Goal: Complete application form

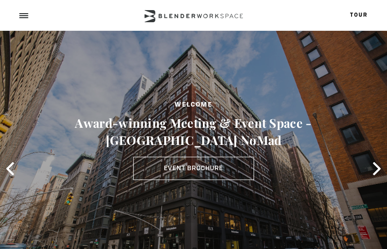
type input "cEIgRVNc"
type input "[EMAIL_ADDRESS][DOMAIN_NAME]"
type input "nZamwENPTEpXlDG"
type input "9825827787"
type input "KTCbJeDZgI"
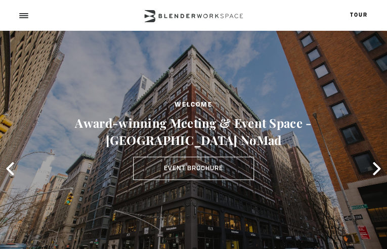
type input "NtwjzUmA"
type input "vsglfkNEcvVakiQI"
type input "nNoLscRPRpxtN"
type input "tQmegxIDf"
type input "TMlWcmbIuLIKYr"
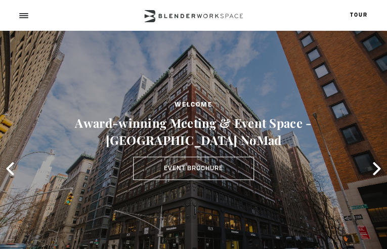
type input "zqKPEMfRVdmwqU"
type input "OAjsmRDgX"
select select "Meeting Room Madison (4 people)"
type input "bHrlWCtIchmTjJKm"
type input "[EMAIL_ADDRESS][DOMAIN_NAME]"
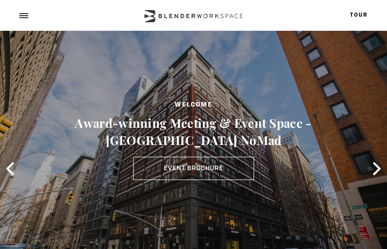
type input "7525505302"
select select "8"
select select "other"
type input "fbMHmmxvUVnbECgF"
type input "zTyqDHHOPmuSlhBD"
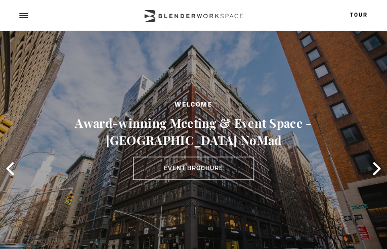
type input "vgXcblDmtgdBMuz"
type input "[EMAIL_ADDRESS][DOMAIN_NAME]"
type input "2508527791"
type input "OSUGyZLgnupp"
type input "snvQsWeAXPmy"
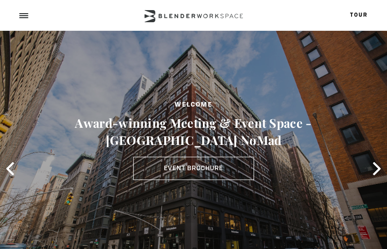
checkbox input "false"
checkbox input "true"
checkbox input "false"
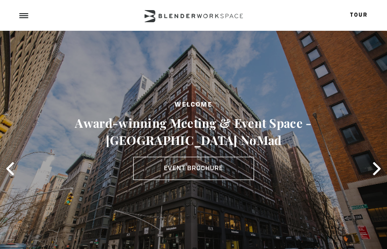
checkbox input "false"
checkbox input "true"
checkbox input "false"
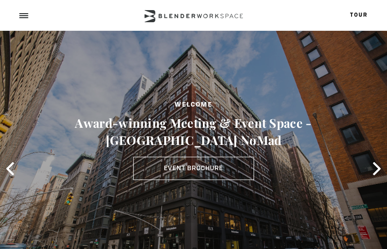
checkbox input "true"
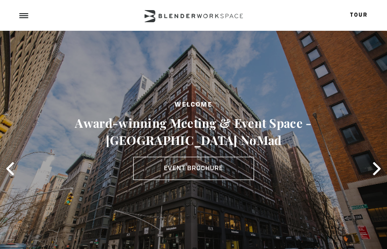
checkbox input "false"
checkbox input "true"
checkbox input "false"
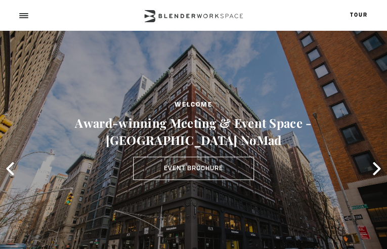
checkbox input "true"
checkbox input "false"
checkbox input "true"
checkbox input "false"
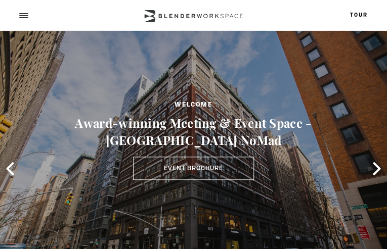
checkbox input "false"
checkbox input "true"
checkbox input "false"
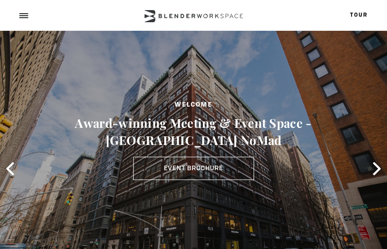
checkbox input "true"
checkbox input "false"
checkbox input "true"
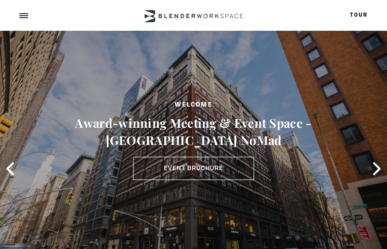
checkbox input "true"
checkbox input "false"
checkbox input "true"
checkbox input "false"
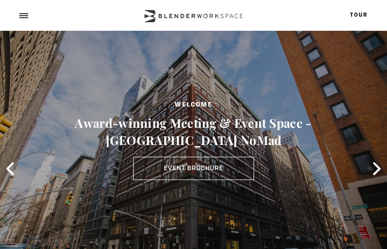
checkbox input "true"
checkbox input "false"
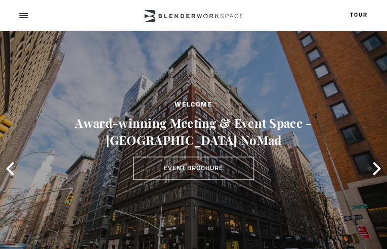
checkbox input "true"
checkbox input "false"
checkbox input "true"
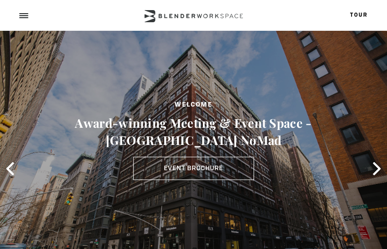
checkbox input "false"
checkbox input "true"
checkbox input "false"
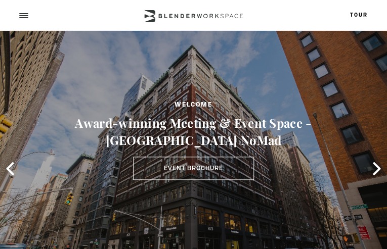
checkbox input "false"
checkbox input "true"
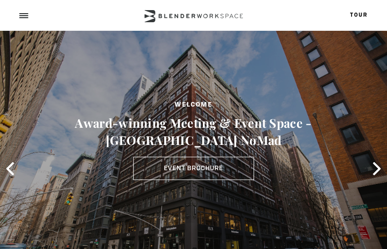
checkbox input "true"
checkbox input "false"
checkbox input "true"
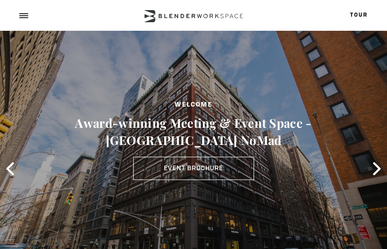
checkbox input "true"
checkbox input "false"
checkbox input "true"
checkbox input "false"
checkbox input "true"
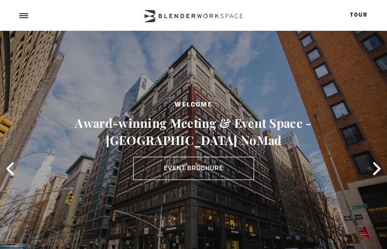
checkbox input "false"
checkbox input "true"
checkbox input "false"
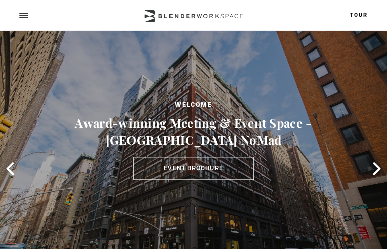
checkbox input "true"
